Goal: Task Accomplishment & Management: Manage account settings

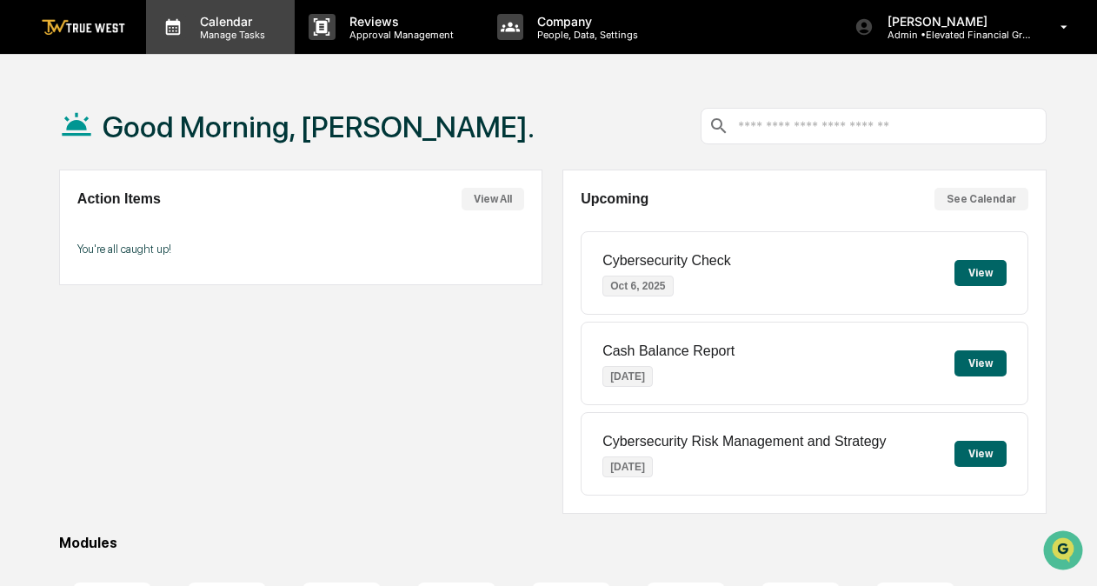
click at [255, 37] on p "Manage Tasks" at bounding box center [230, 35] width 88 height 12
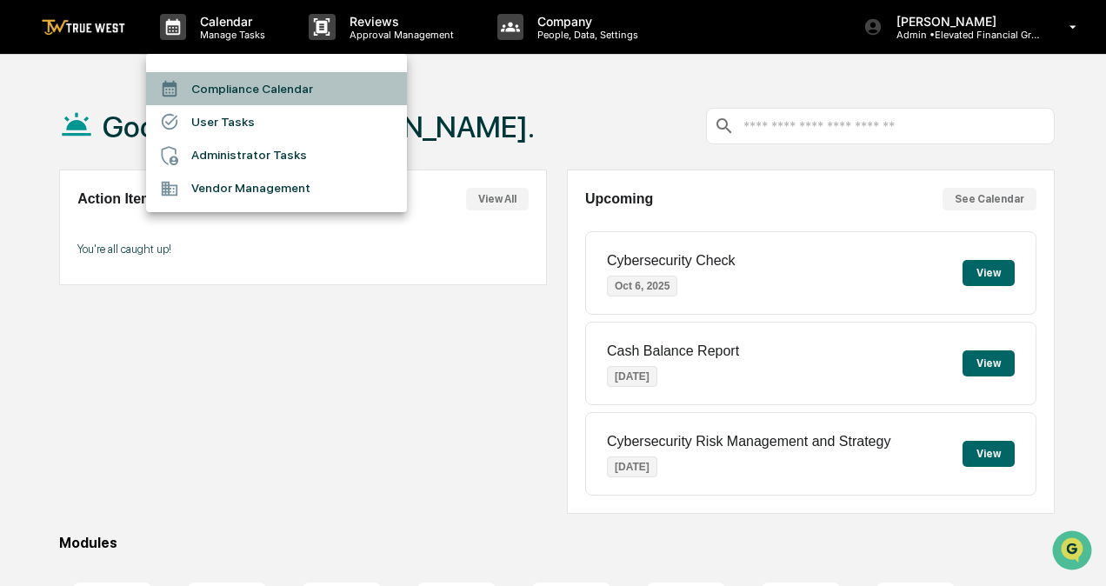
click at [290, 92] on li "Compliance Calendar" at bounding box center [276, 88] width 261 height 33
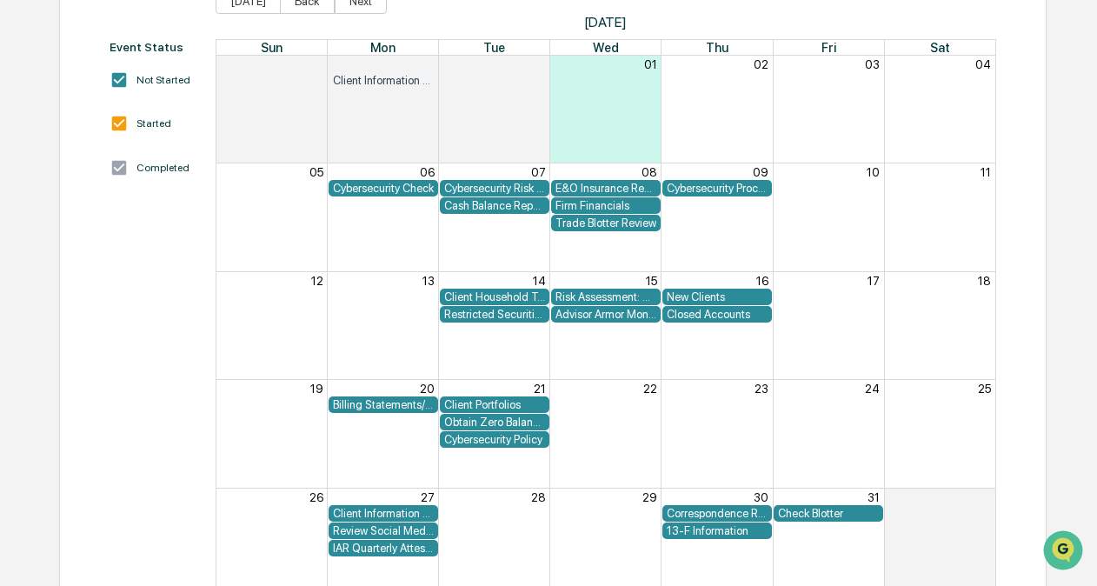
scroll to position [252, 0]
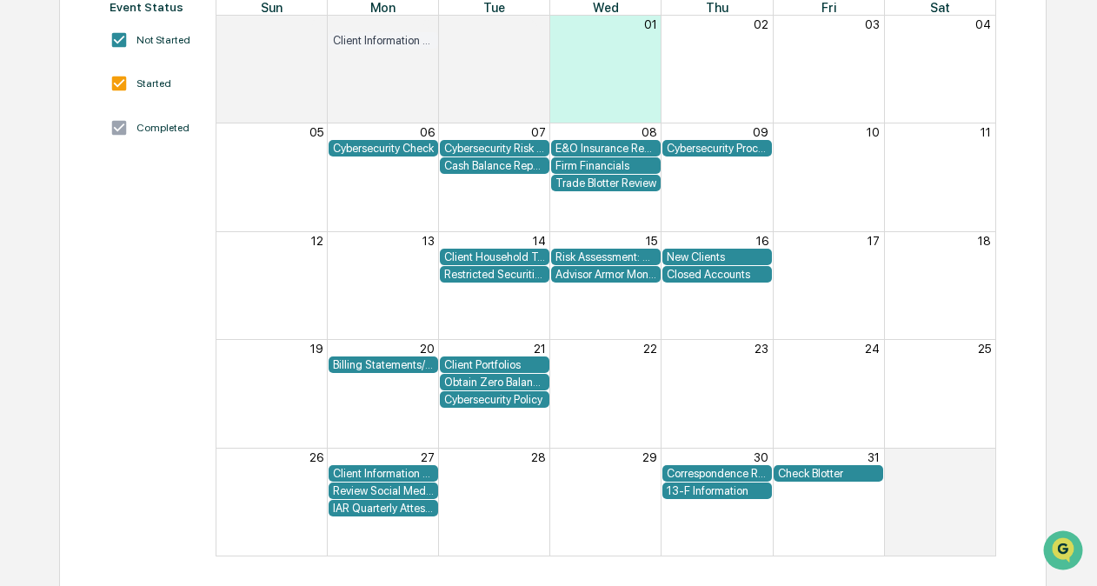
click at [388, 475] on div "Client Information Breach" at bounding box center [383, 473] width 101 height 13
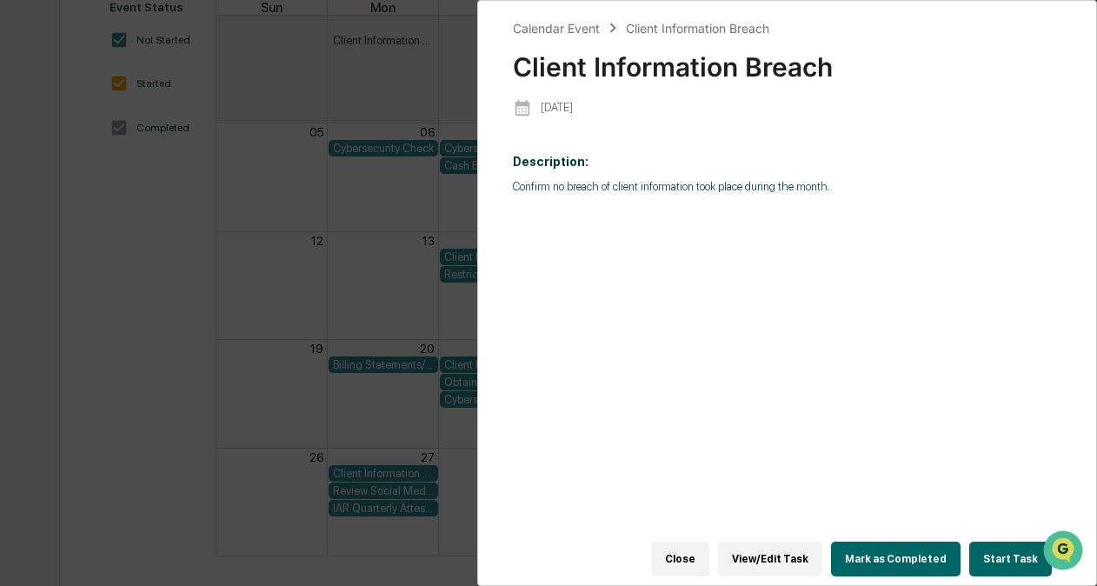
click at [365, 350] on div "Calendar Event Client Information Breach Client Information Breach [DATE] Descr…" at bounding box center [548, 293] width 1097 height 586
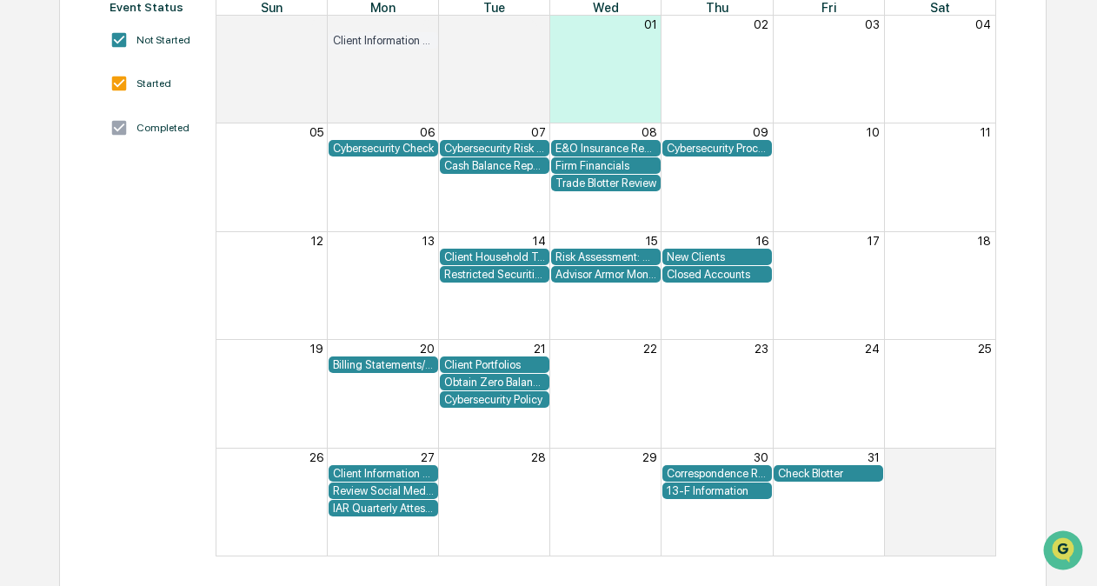
click at [532, 384] on div "Obtain Zero Balance Report from Custodian" at bounding box center [494, 382] width 101 height 13
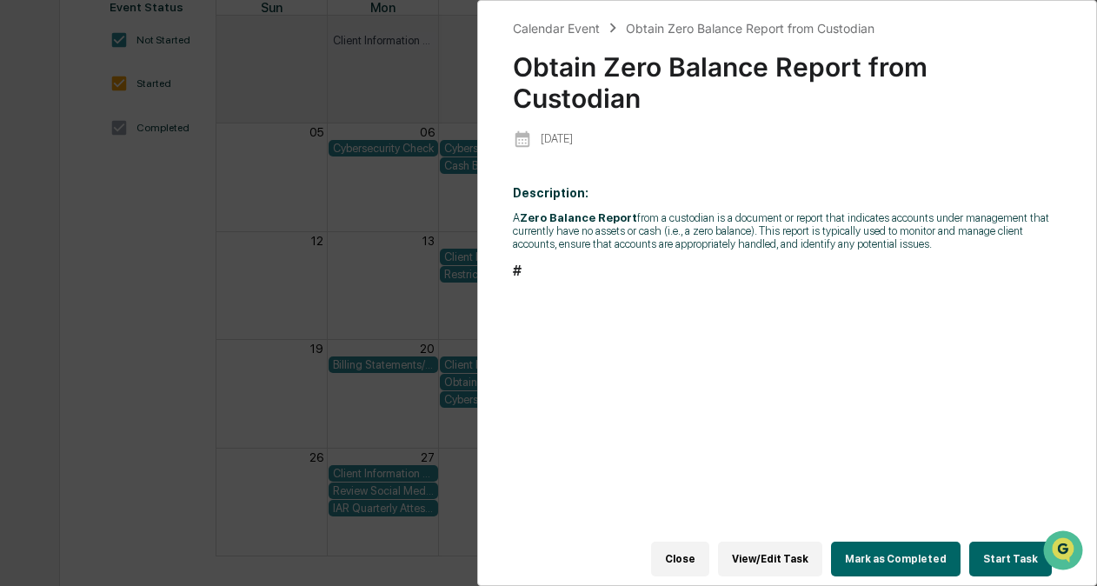
click at [483, 384] on div "Calendar Event Obtain Zero Balance Report from Custodian Obtain Zero Balance Re…" at bounding box center [787, 293] width 620 height 586
click at [393, 408] on div "Calendar Event Obtain Zero Balance Report from Custodian Obtain Zero Balance Re…" at bounding box center [548, 293] width 1097 height 586
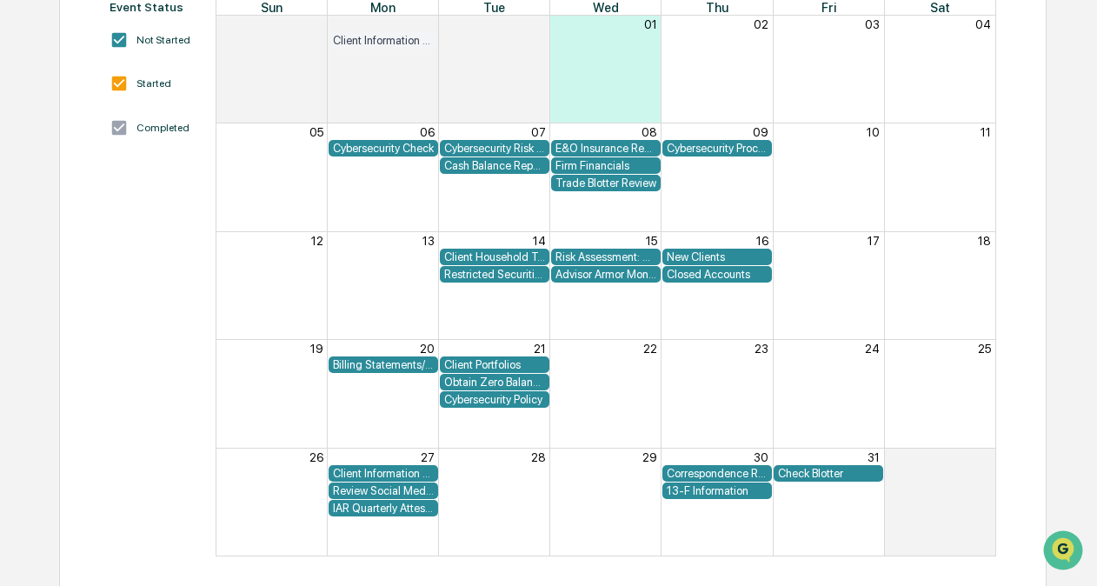
click at [415, 362] on div "Billing Statements/Fee Calculations Report" at bounding box center [383, 364] width 101 height 13
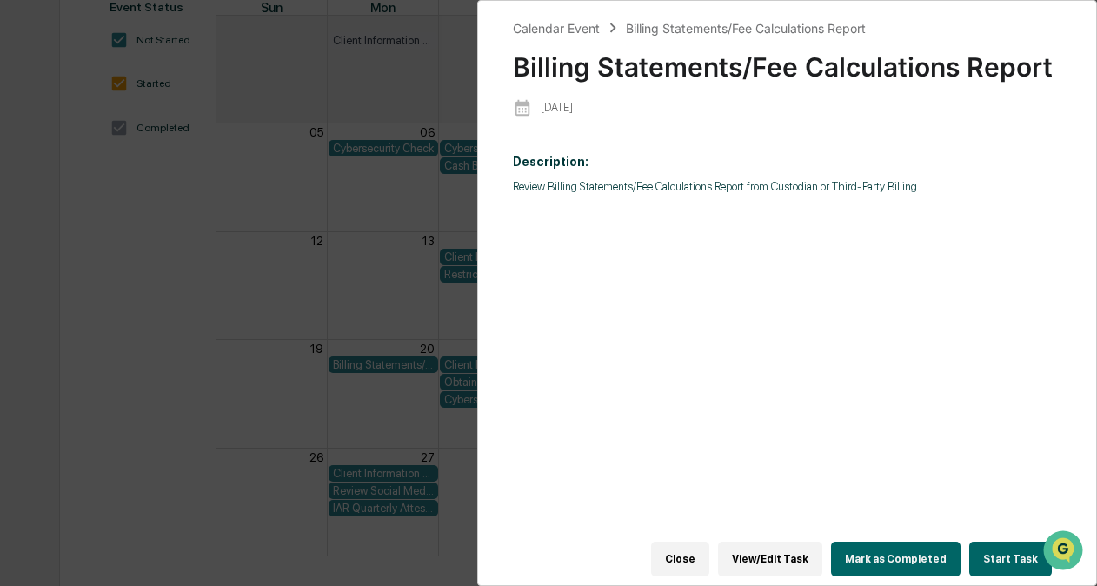
click at [406, 365] on div "Calendar Event Billing Statements/Fee Calculations Report Billing Statements/Fe…" at bounding box center [548, 293] width 1097 height 586
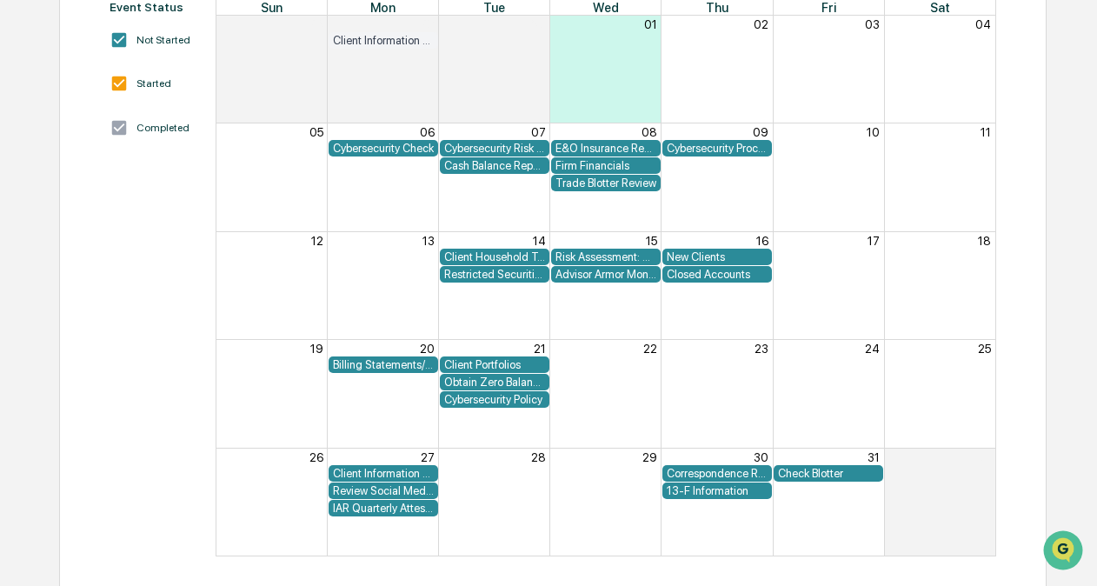
click at [614, 258] on div "Risk Assessment: Cybersecurity and Technology Vendor Review" at bounding box center [606, 256] width 101 height 13
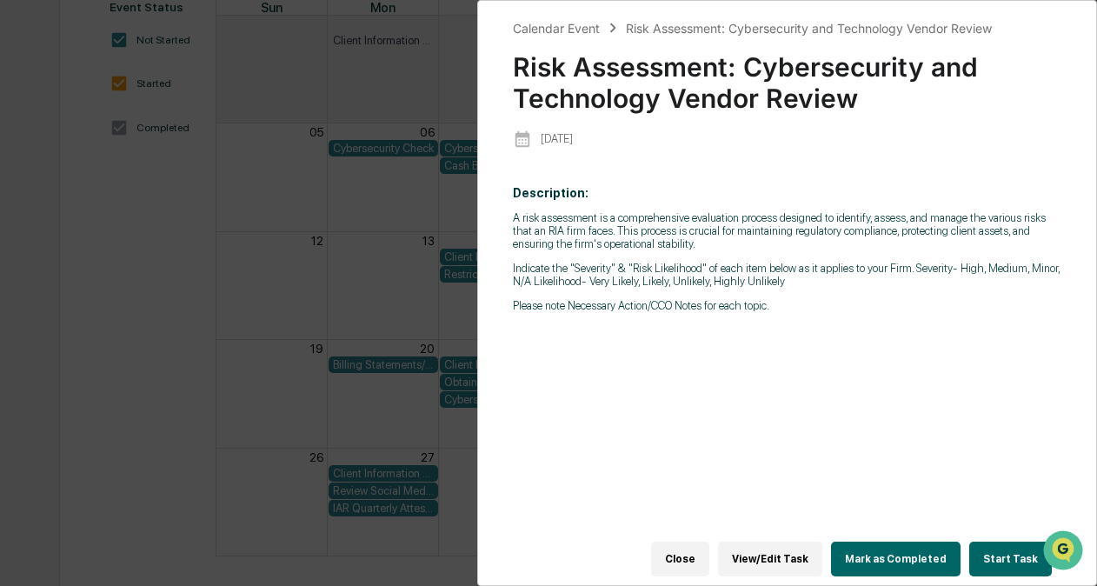
click at [405, 303] on div "Calendar Event Risk Assessment: Cybersecurity and Technology Vendor Review Risk…" at bounding box center [548, 293] width 1097 height 586
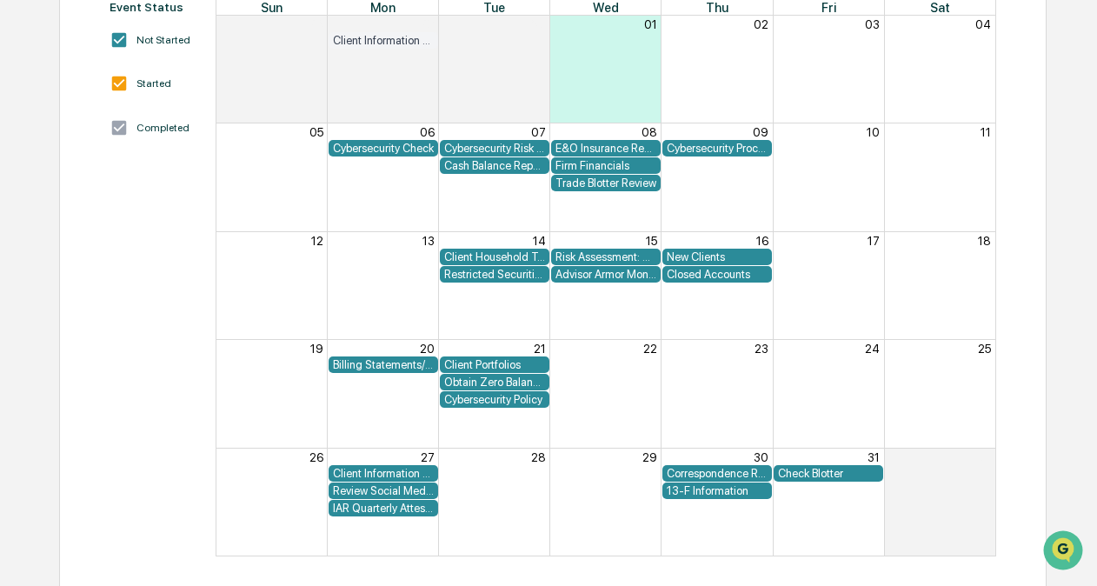
click at [588, 276] on div "Advisor Armor Monthly Mobile Applet Scan" at bounding box center [606, 274] width 101 height 13
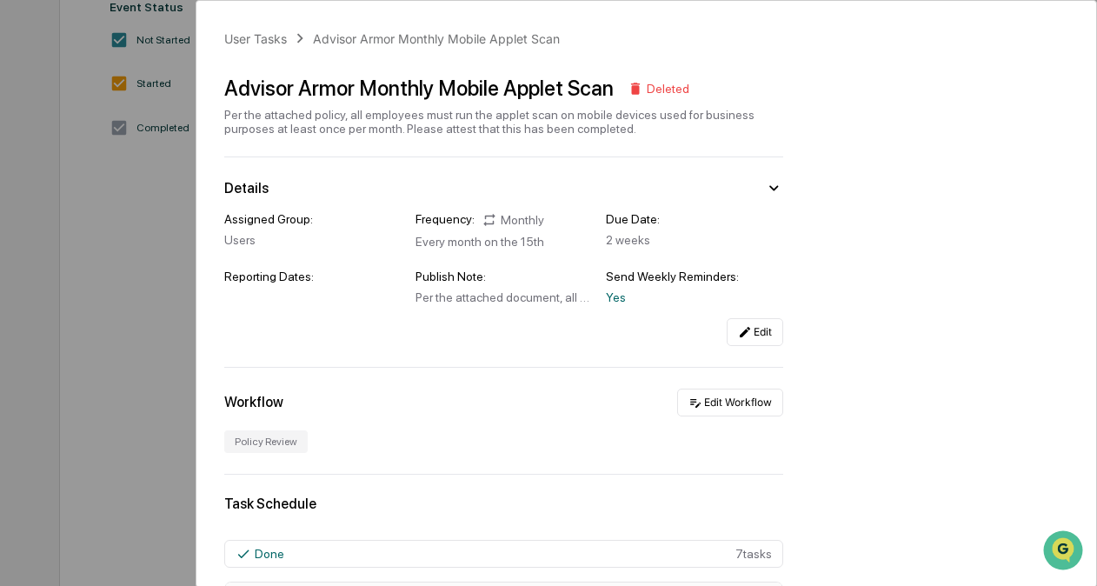
click at [43, 399] on div "User Tasks Advisor Armor Monthly Mobile Applet Scan Advisor Armor Monthly Mobil…" at bounding box center [548, 293] width 1097 height 586
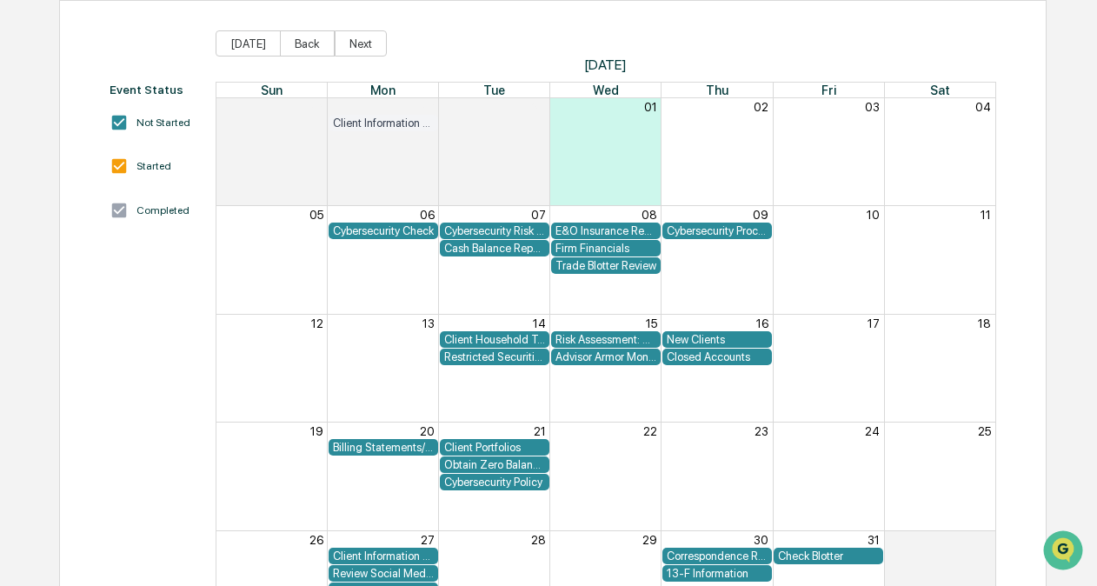
click at [569, 356] on div "Advisor Armor Monthly Mobile Applet Scan" at bounding box center [606, 356] width 101 height 13
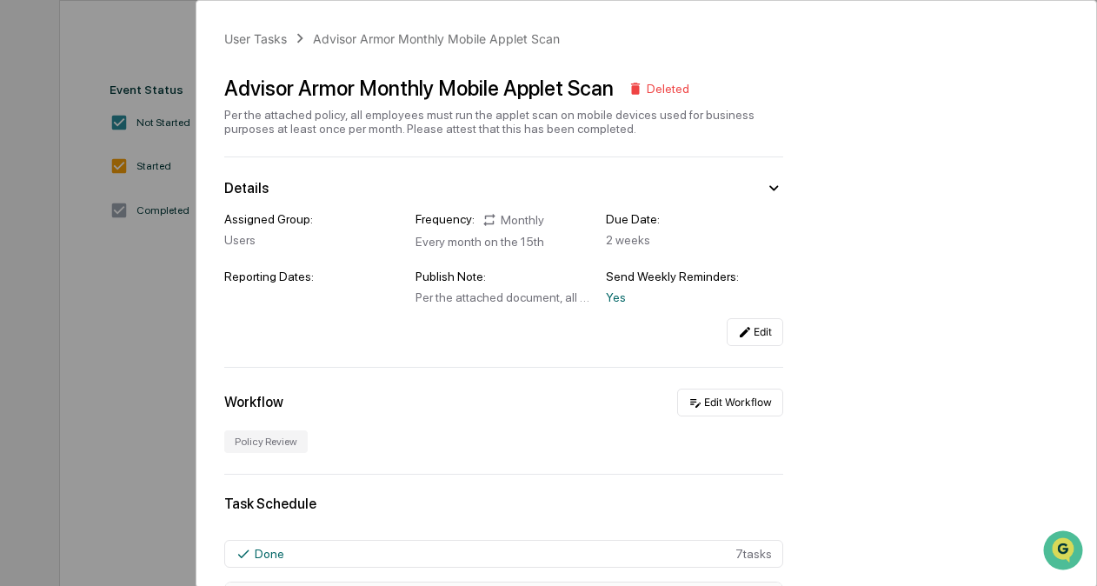
click at [42, 320] on div "User Tasks Advisor Armor Monthly Mobile Applet Scan Advisor Armor Monthly Mobil…" at bounding box center [548, 293] width 1097 height 586
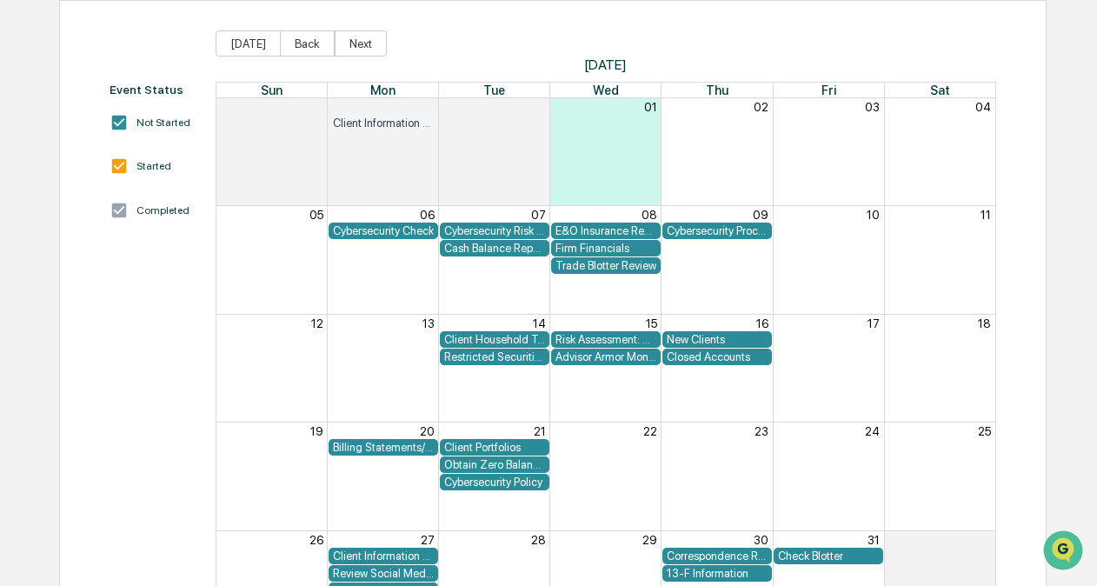
scroll to position [87, 0]
